Goal: Transaction & Acquisition: Purchase product/service

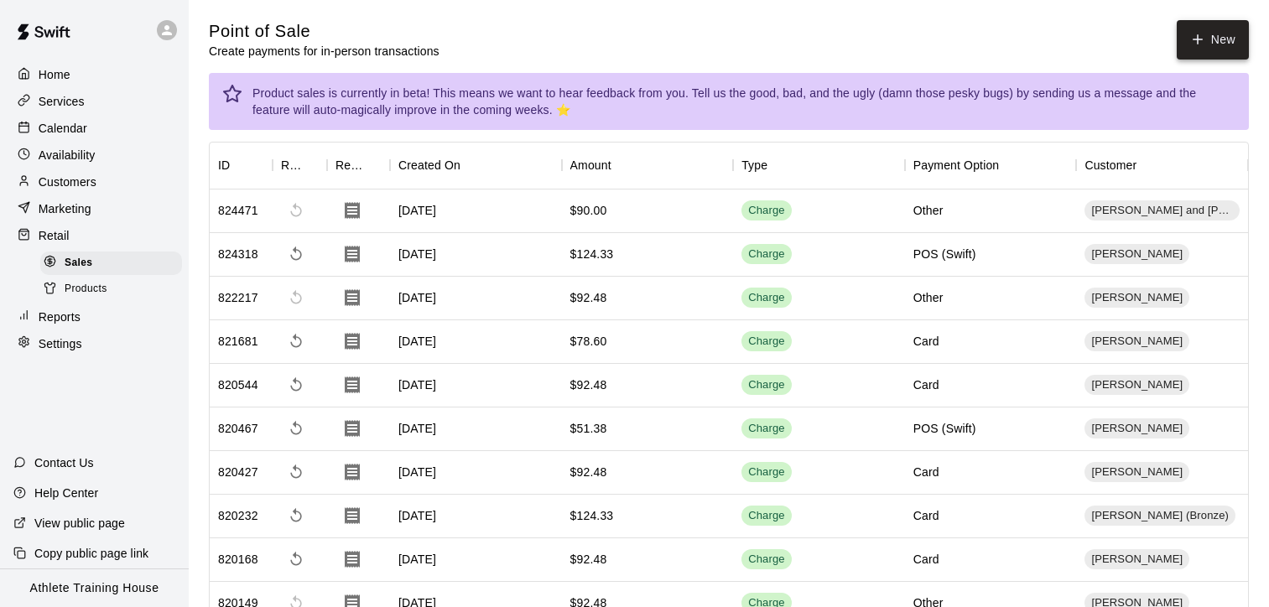
click at [1185, 36] on button "New" at bounding box center [1213, 39] width 72 height 39
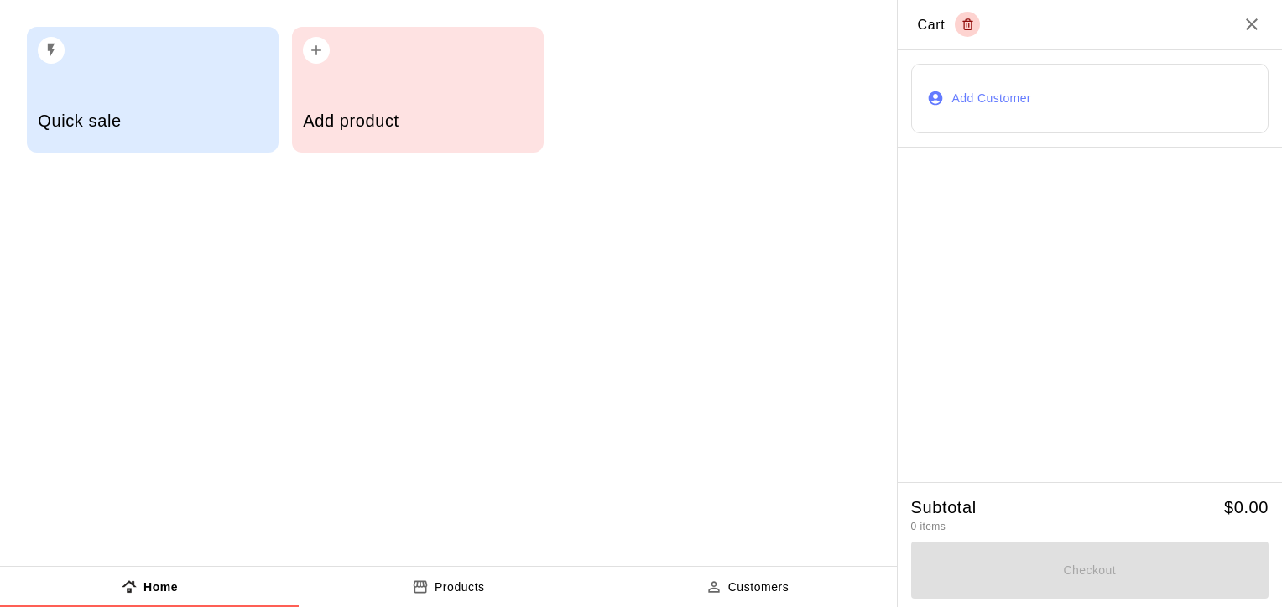
click at [965, 93] on button "Add Customer" at bounding box center [1089, 99] width 357 height 70
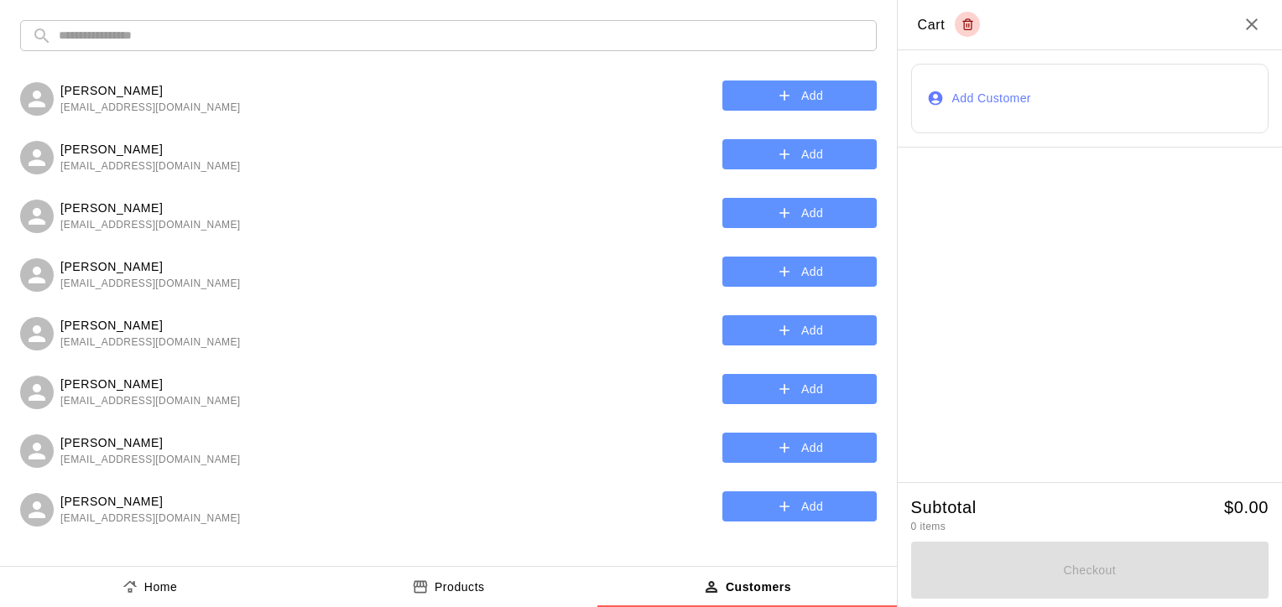
click at [591, 39] on input "text" at bounding box center [462, 35] width 806 height 31
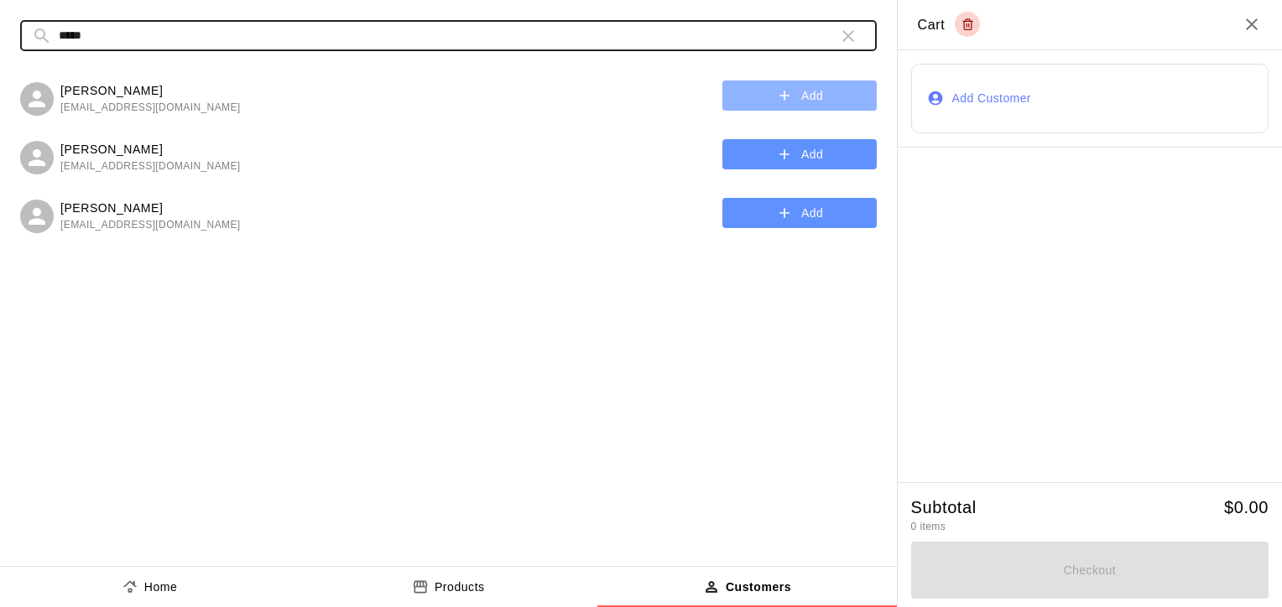
type input "*****"
click at [750, 95] on button "Add" at bounding box center [799, 96] width 154 height 31
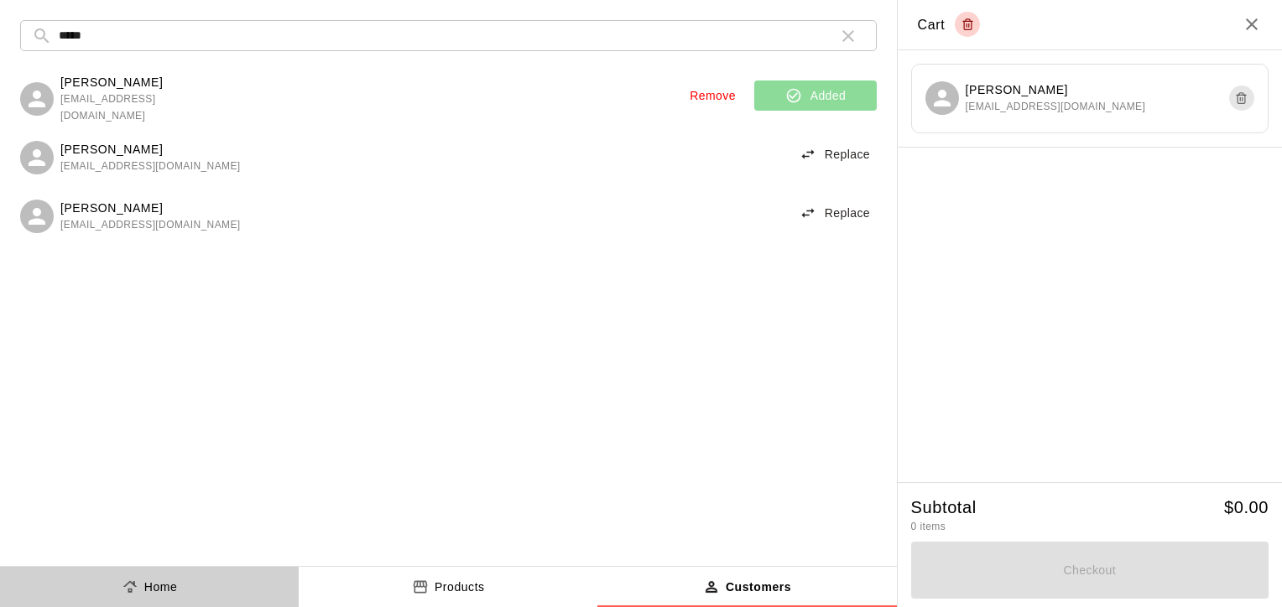
click at [167, 584] on p "Home" at bounding box center [161, 588] width 34 height 18
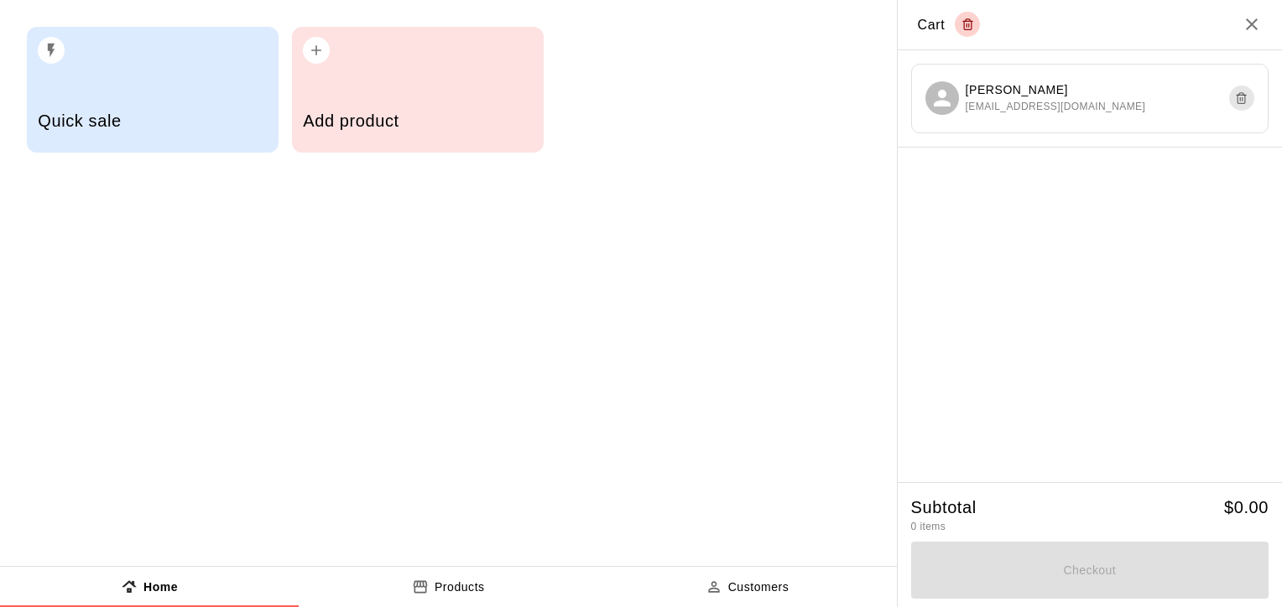
click at [198, 139] on div "Quick sale" at bounding box center [152, 123] width 229 height 60
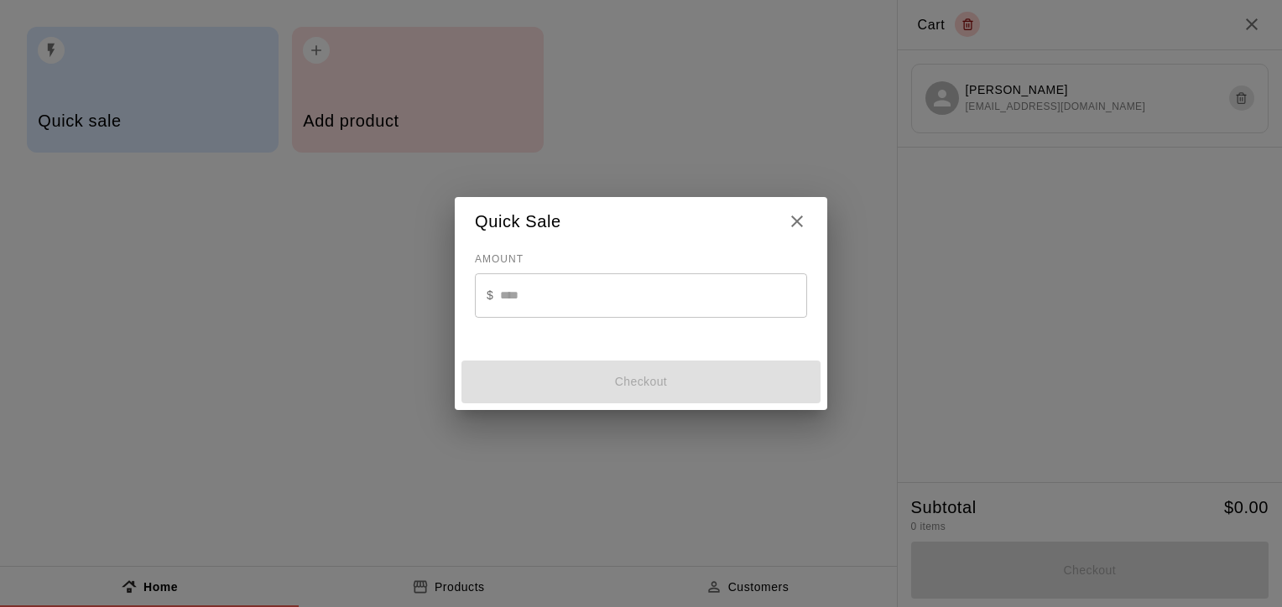
click at [603, 290] on input "text" at bounding box center [653, 296] width 307 height 44
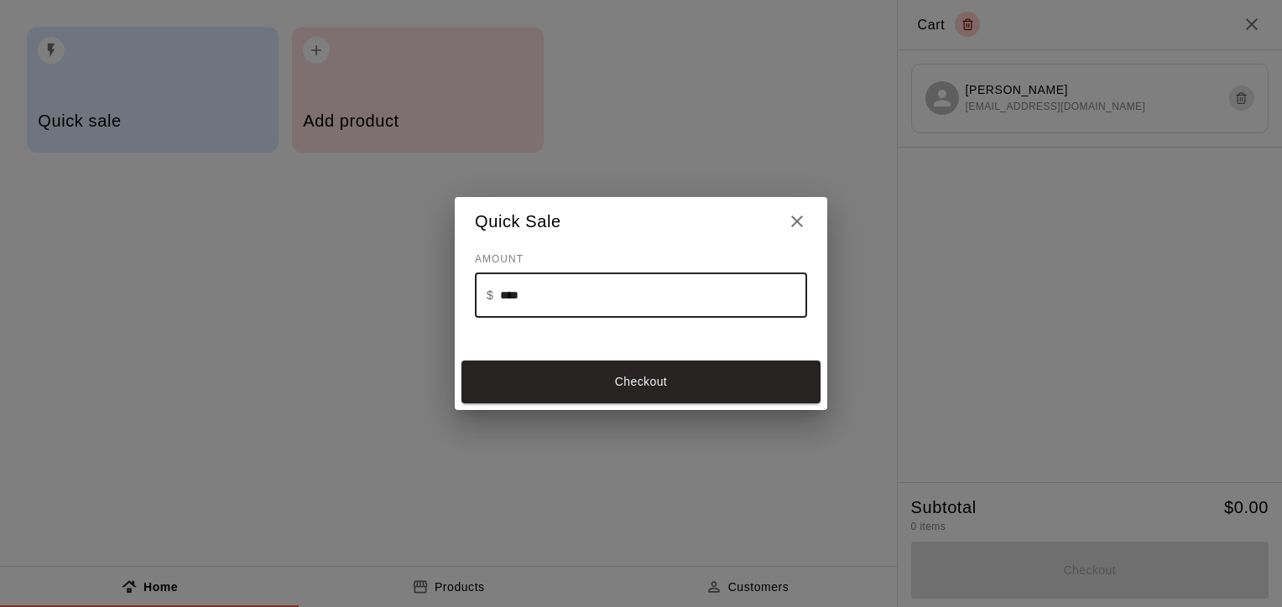
type input "*****"
click at [629, 374] on button "Checkout" at bounding box center [640, 382] width 359 height 43
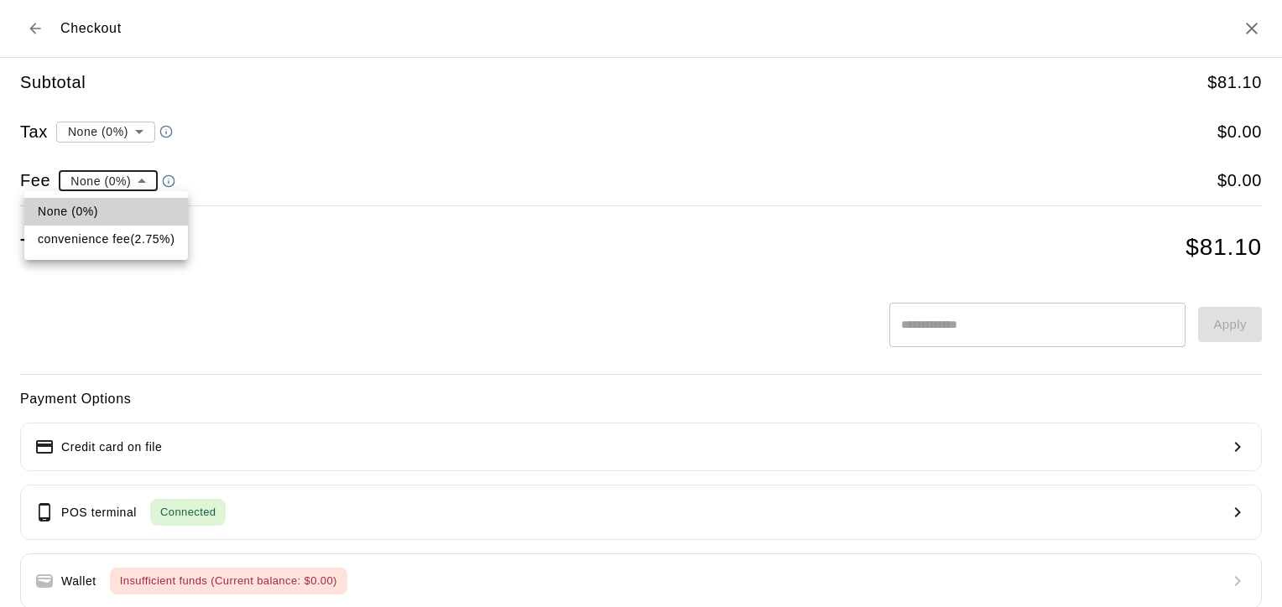
click at [127, 237] on li "convenience fee ( 2.75 % )" at bounding box center [106, 240] width 164 height 28
type input "**********"
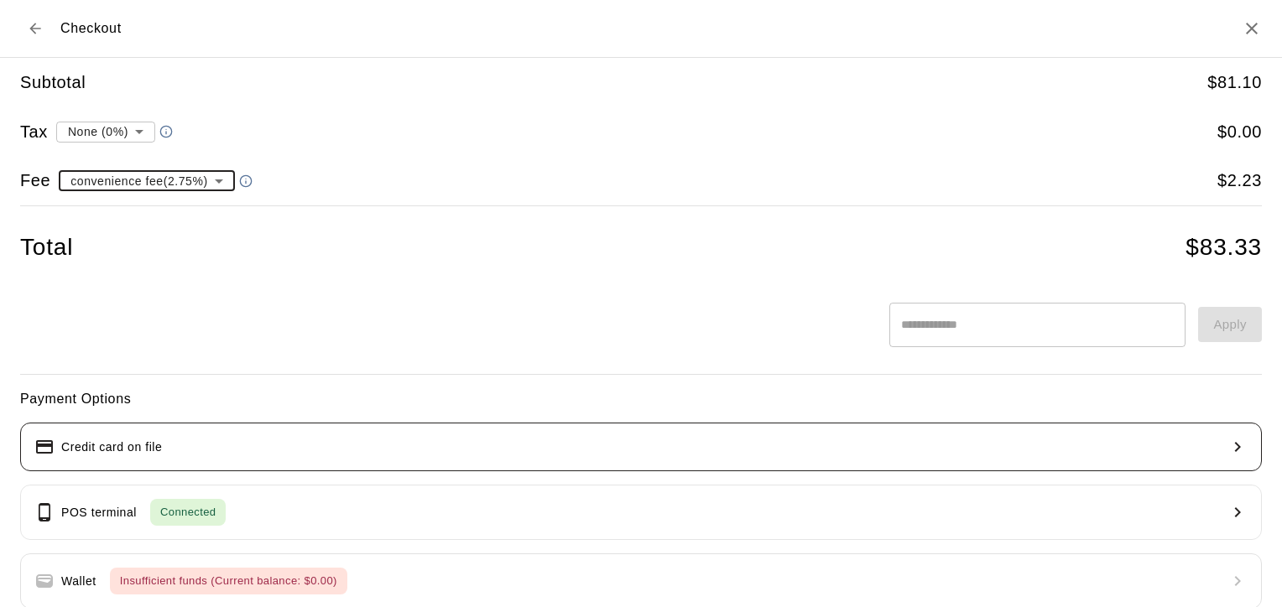
scroll to position [85, 0]
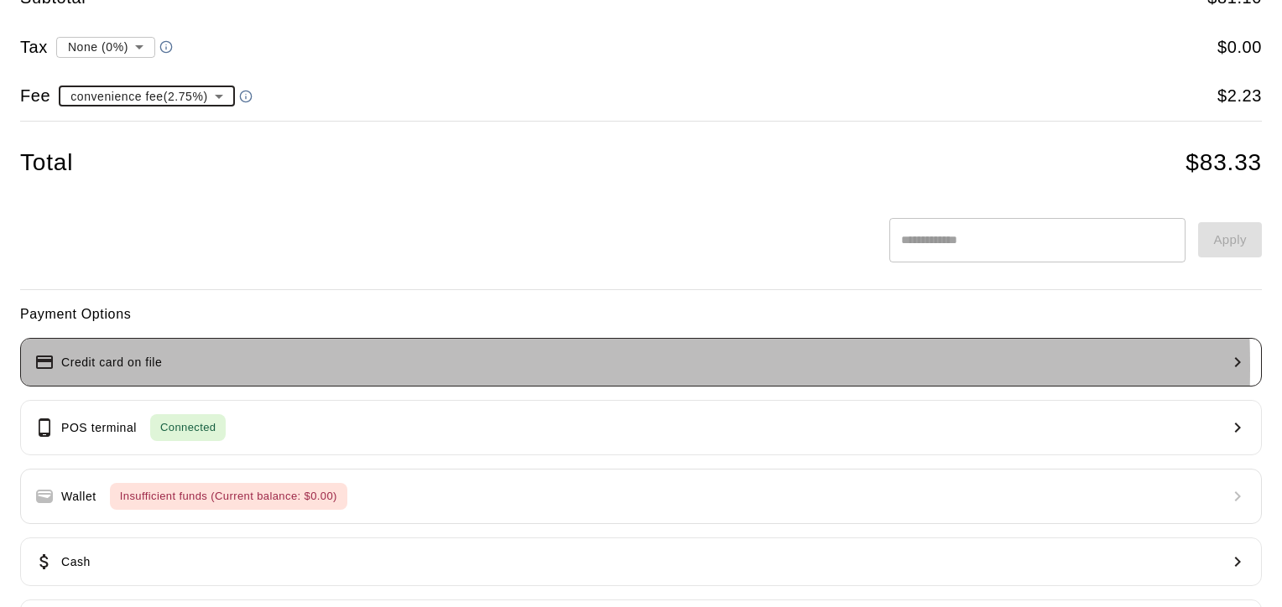
click at [378, 367] on button "Credit card on file" at bounding box center [641, 362] width 1242 height 49
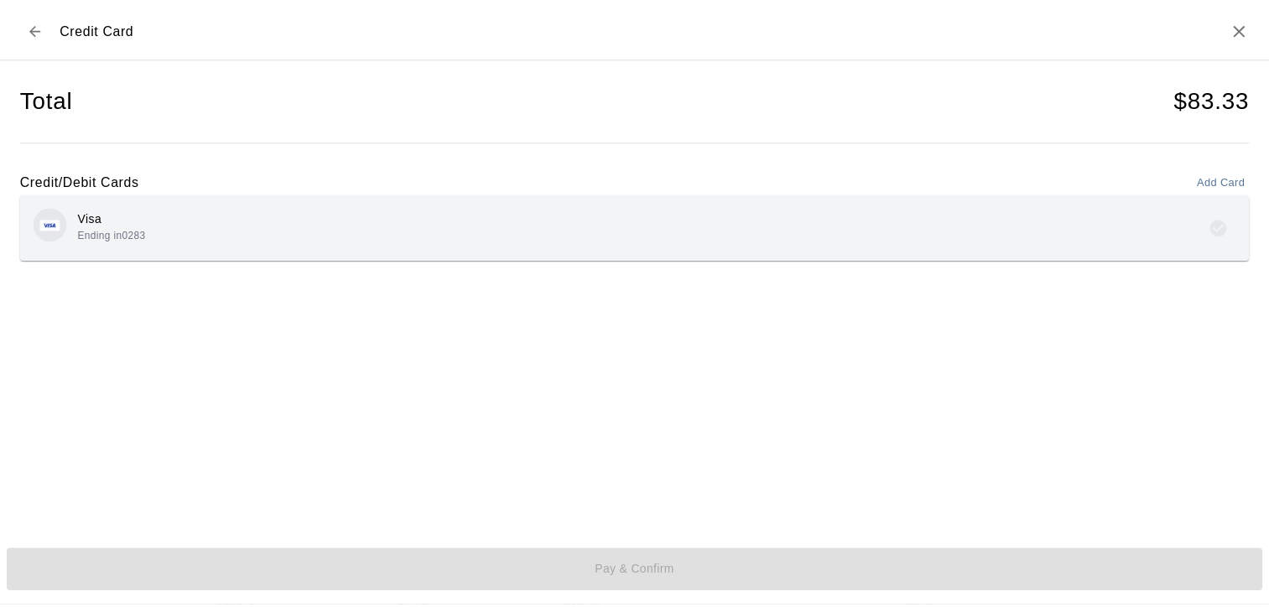
scroll to position [0, 0]
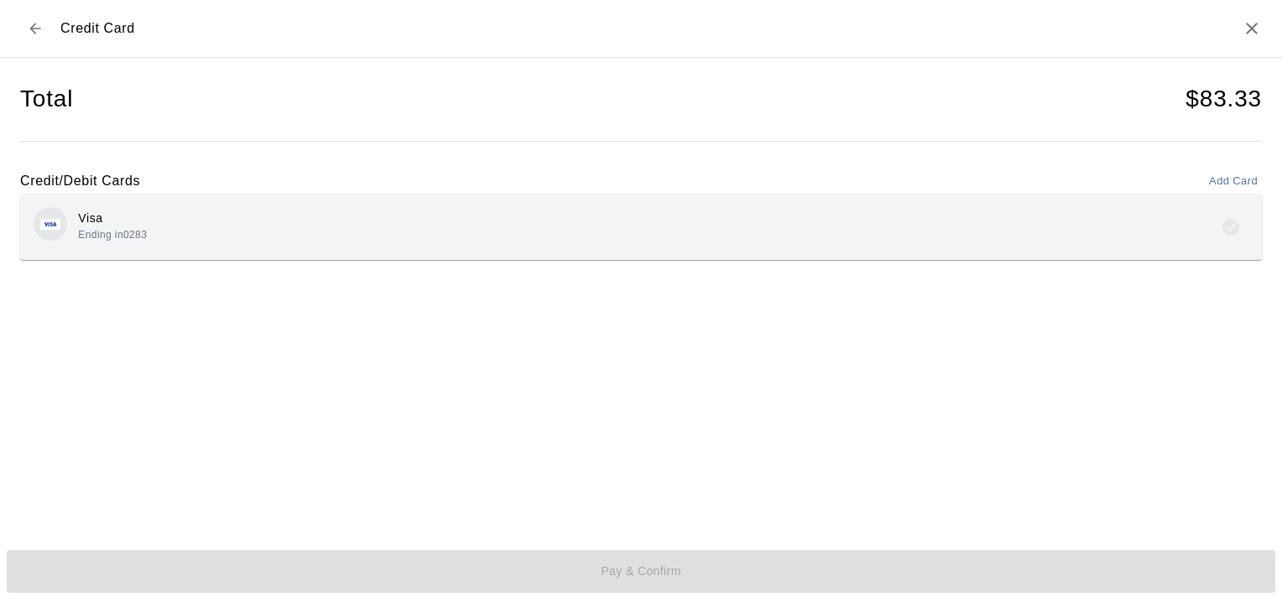
click at [604, 231] on div "Visa Ending in 0283" at bounding box center [641, 226] width 1215 height 39
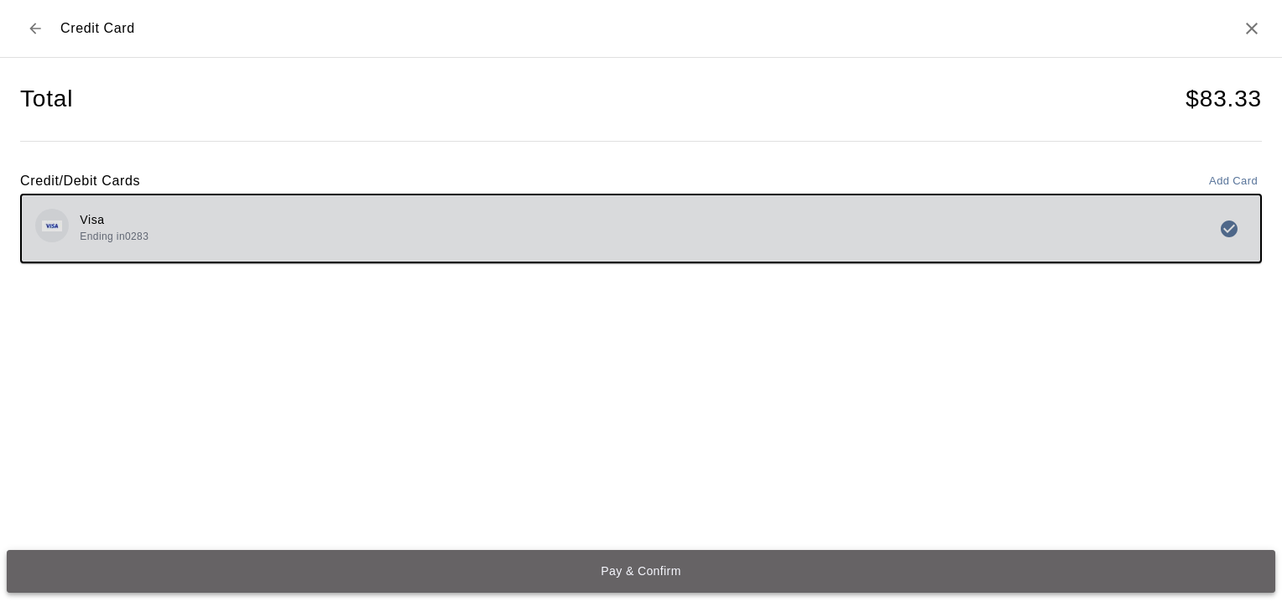
click at [652, 569] on button "Pay & Confirm" at bounding box center [641, 571] width 1269 height 43
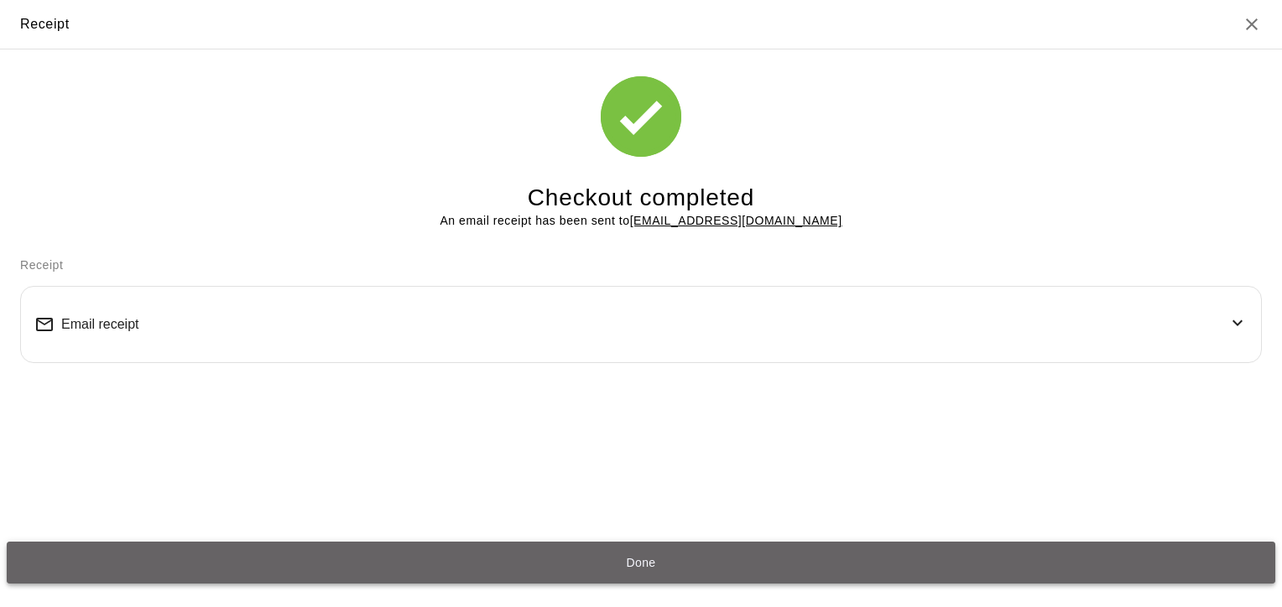
click at [659, 565] on button "Done" at bounding box center [641, 563] width 1269 height 43
